Goal: Task Accomplishment & Management: Use online tool/utility

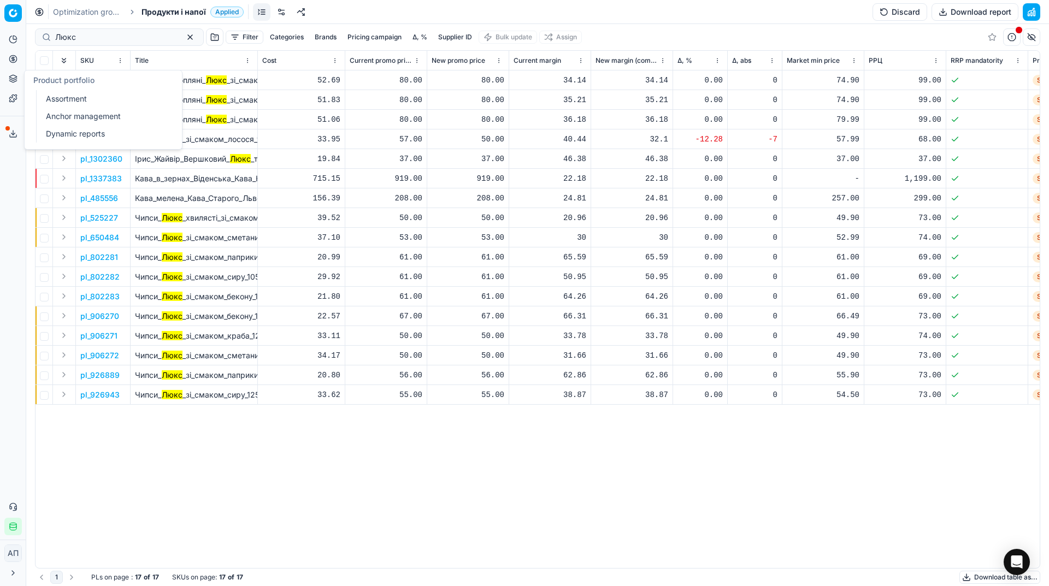
click at [70, 96] on link "Assortment" at bounding box center [105, 98] width 127 height 15
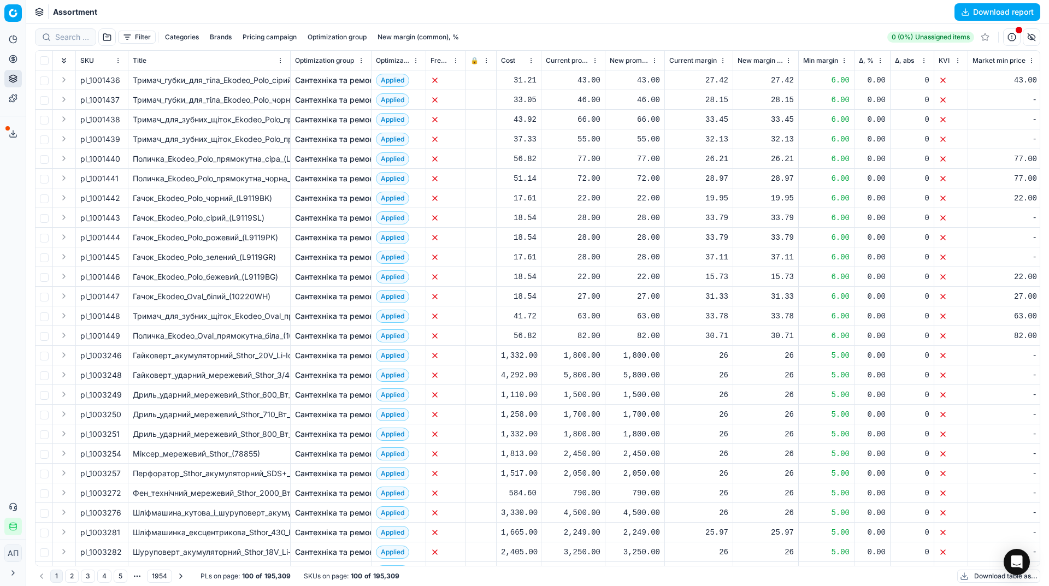
click at [0, 228] on div "Analytics Pricing Product portfolio Templates Export service 38 Contact support…" at bounding box center [13, 283] width 26 height 514
click at [978, 14] on button "Download report" at bounding box center [998, 11] width 86 height 17
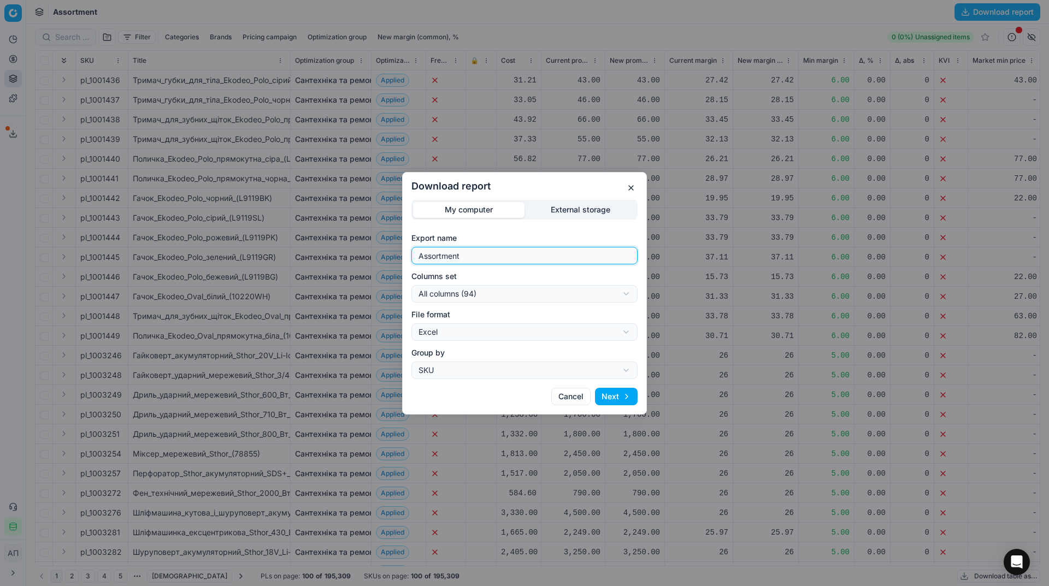
click at [534, 249] on input "Assortment" at bounding box center [524, 256] width 216 height 16
type input "Assortment 09 09 2025 - 3"
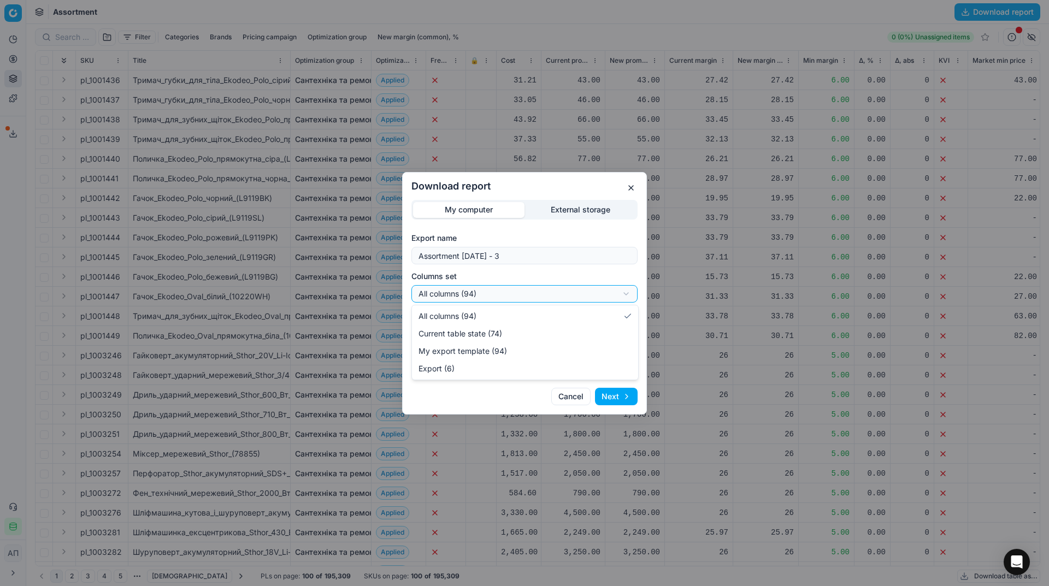
click at [527, 293] on div "Download report My computer External storage Export name Assortment 09 09 2025 …" at bounding box center [524, 293] width 1049 height 586
select select "table"
click at [625, 393] on button "Next" at bounding box center [616, 396] width 43 height 17
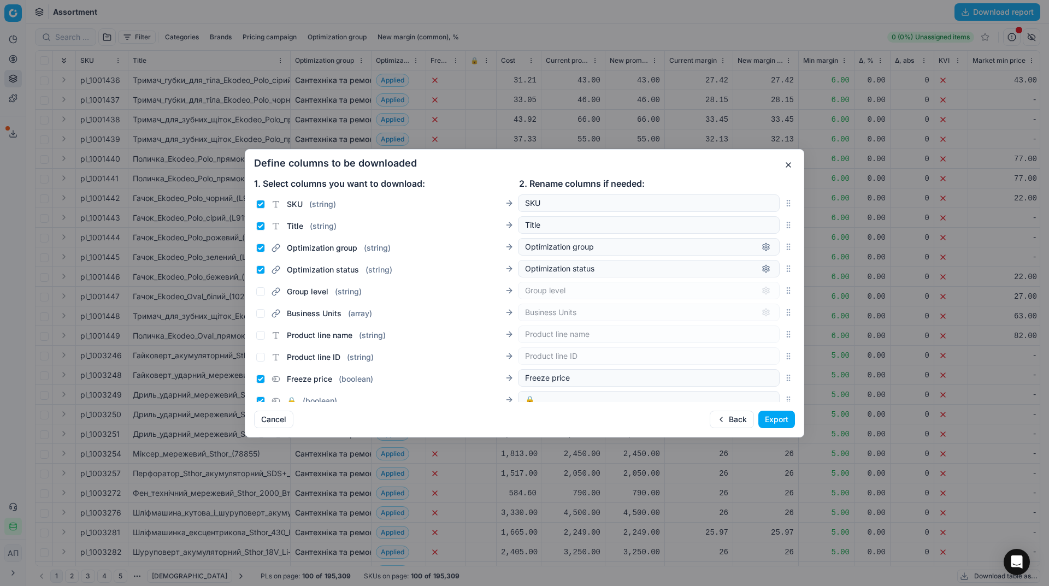
click at [772, 425] on button "Export" at bounding box center [777, 419] width 37 height 17
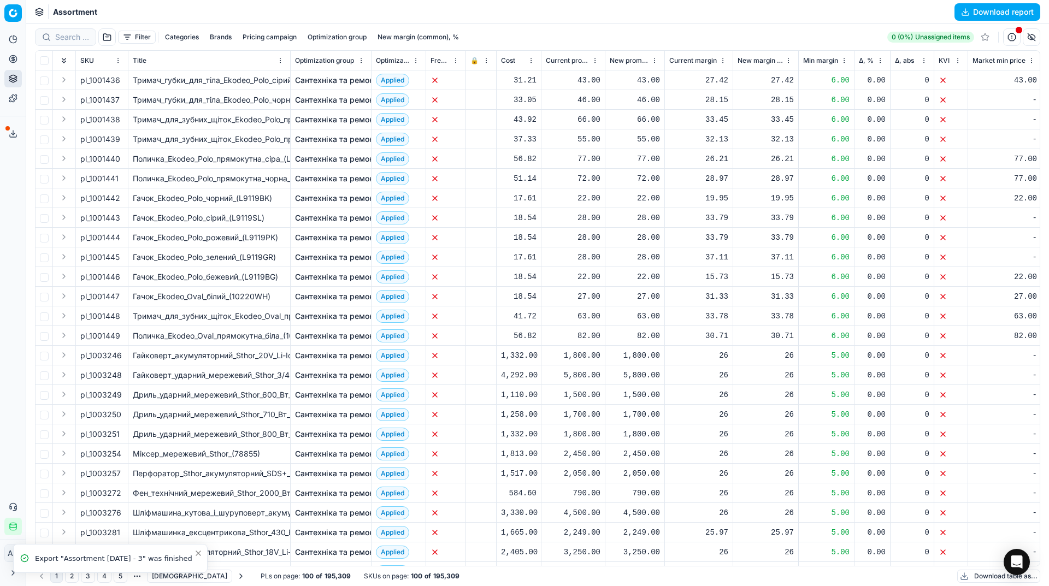
click at [8, 124] on div "Export service 39" at bounding box center [13, 134] width 26 height 26
click at [9, 131] on icon at bounding box center [13, 134] width 9 height 9
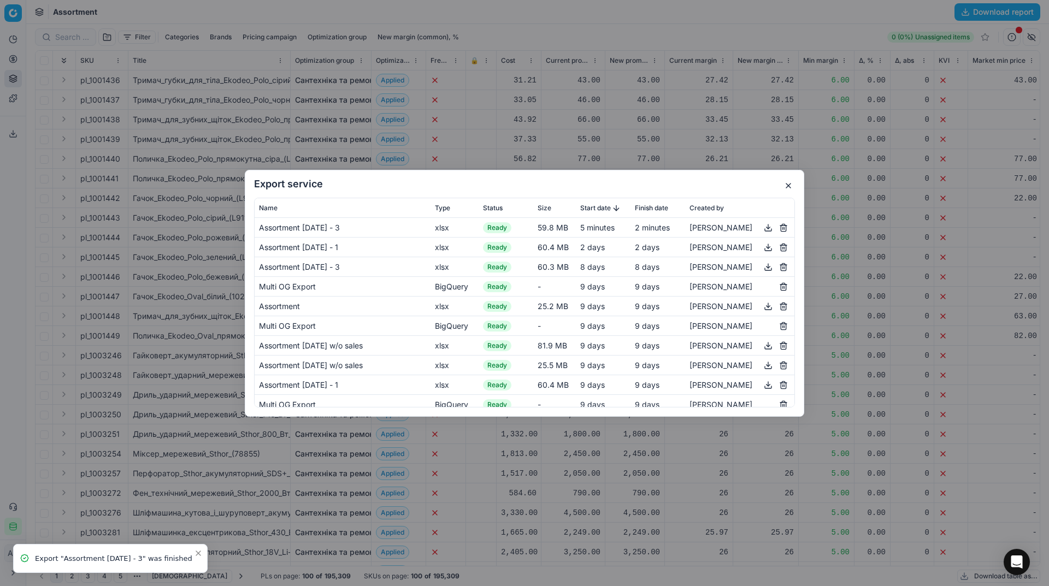
click at [763, 229] on button "button" at bounding box center [768, 227] width 13 height 13
click at [787, 186] on button "button" at bounding box center [788, 185] width 13 height 13
